Goal: Contribute content: Contribute content

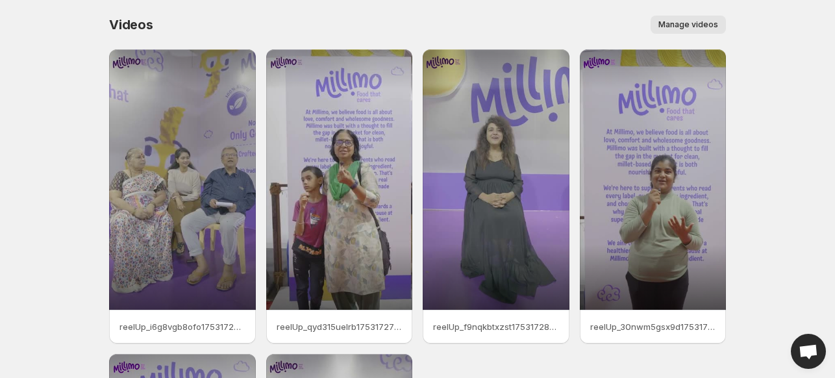
click at [688, 23] on span "Manage videos" at bounding box center [688, 24] width 60 height 10
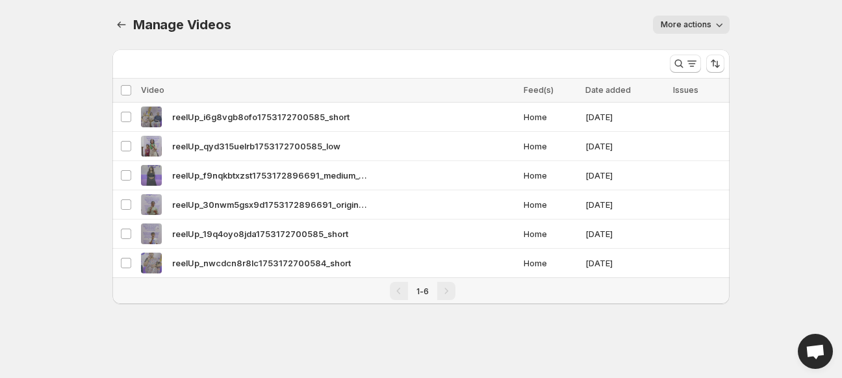
click at [723, 20] on icon "button" at bounding box center [718, 24] width 13 height 13
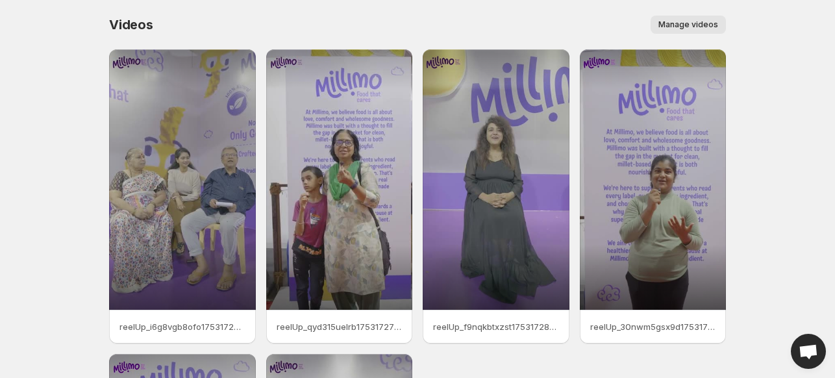
click at [510, 10] on div "Videos. This page is ready Videos Manage videos More actions Manage videos" at bounding box center [417, 24] width 617 height 49
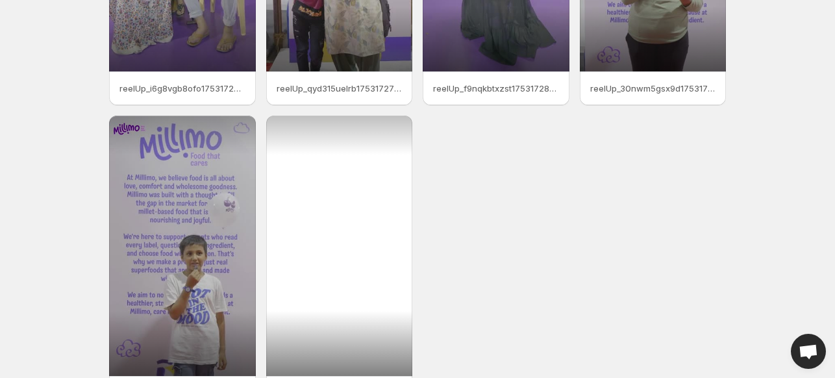
scroll to position [234, 0]
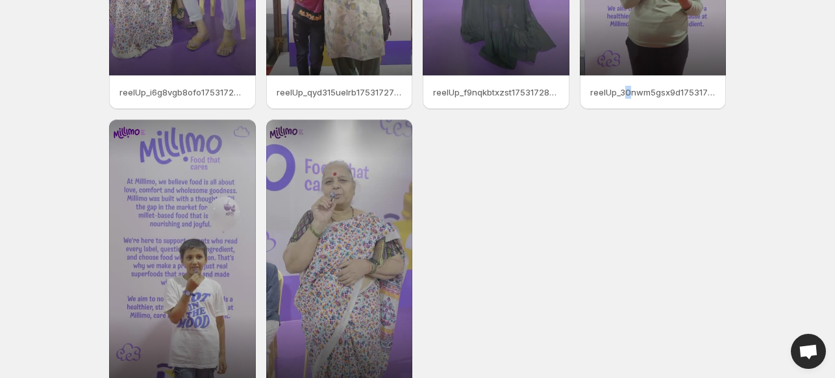
drag, startPoint x: 364, startPoint y: 238, endPoint x: 629, endPoint y: 278, distance: 267.9
click at [629, 278] on div "reelUp_i6g8vgb8ofo1753172700585_short reelUp_qyd315uelrb1753172700585_low reelU…" at bounding box center [417, 114] width 617 height 599
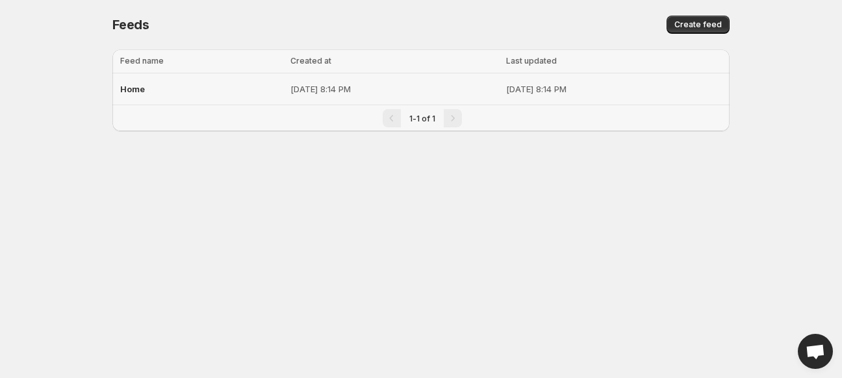
click at [618, 93] on p "[DATE] 8:14 PM" at bounding box center [614, 88] width 216 height 13
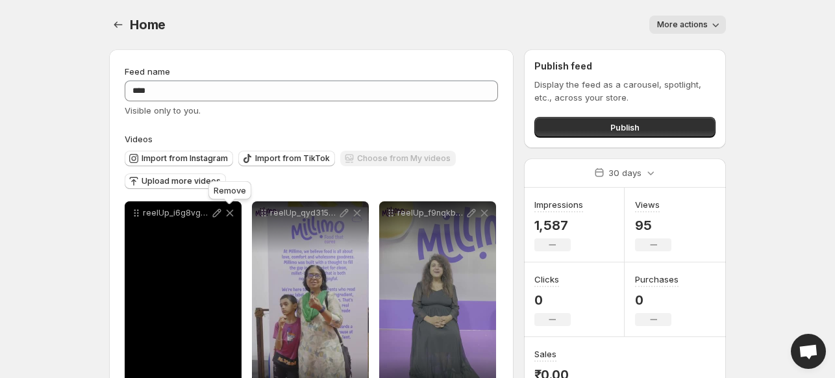
click at [231, 212] on icon at bounding box center [230, 213] width 7 height 7
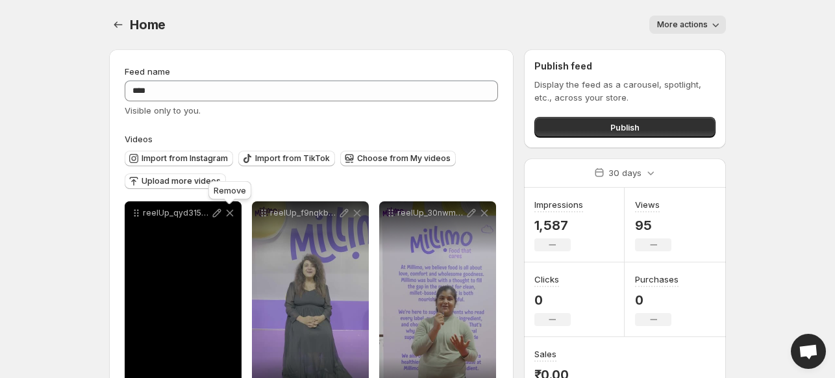
click at [231, 212] on icon at bounding box center [230, 213] width 7 height 7
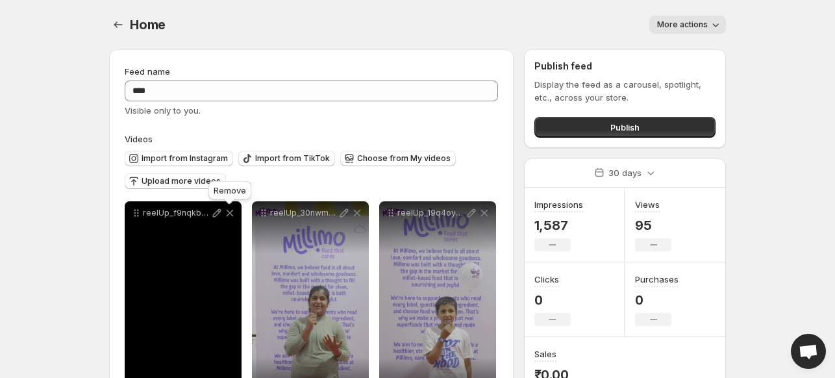
click at [231, 212] on icon at bounding box center [230, 213] width 7 height 7
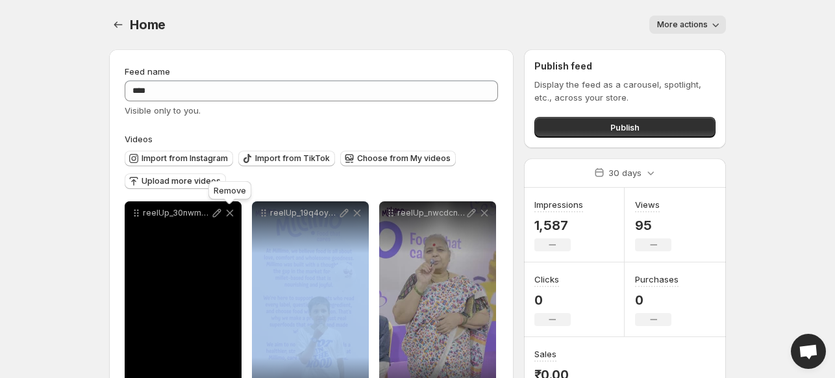
click at [231, 212] on icon at bounding box center [230, 213] width 7 height 7
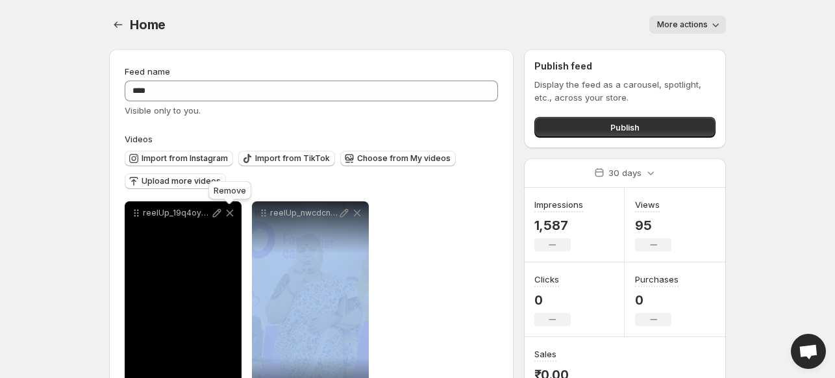
click at [231, 212] on icon at bounding box center [230, 213] width 7 height 7
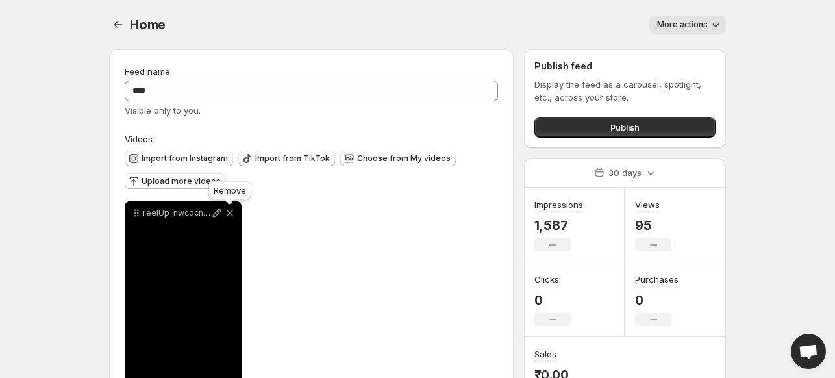
click at [231, 212] on icon at bounding box center [230, 213] width 7 height 7
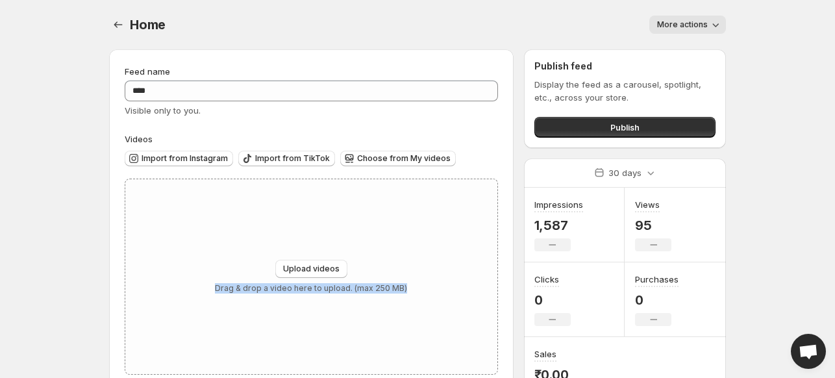
type input "**********"
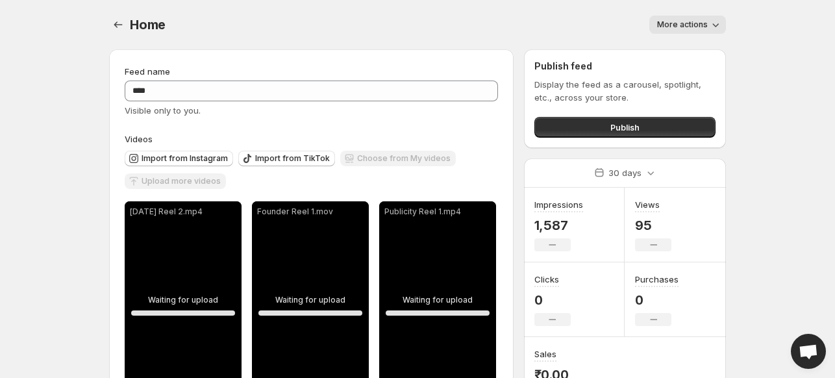
click at [466, 125] on div "**********" at bounding box center [311, 346] width 373 height 562
